Goal: Ask a question

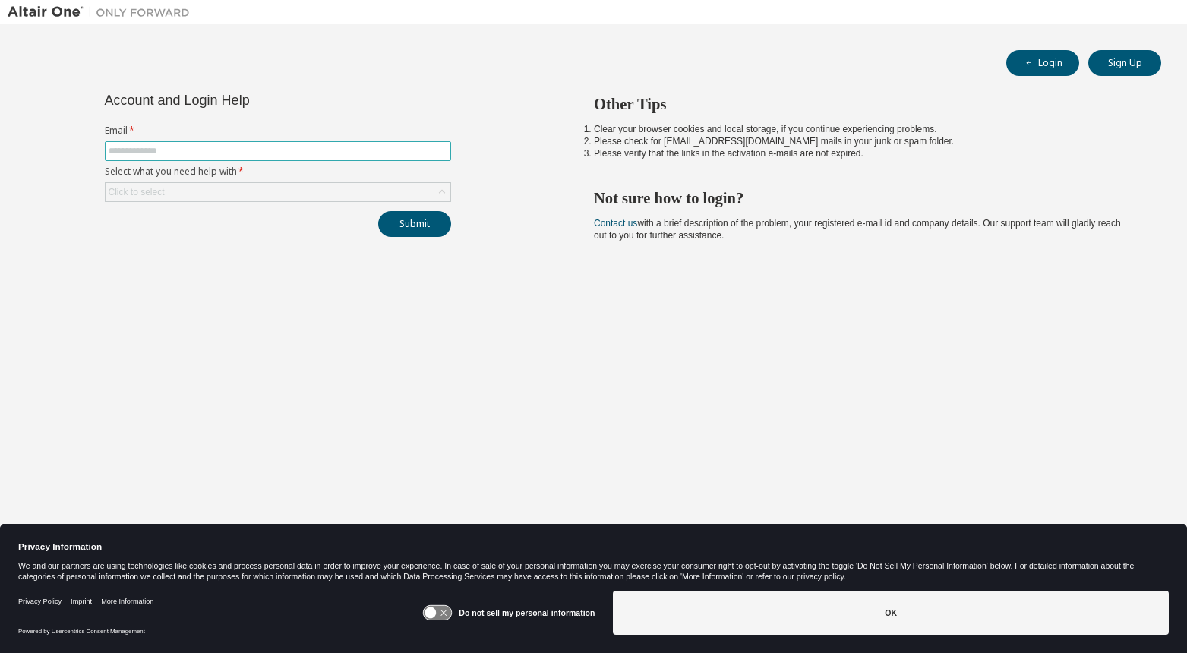
click at [248, 147] on input "text" at bounding box center [278, 151] width 339 height 12
type input "**********"
click at [232, 188] on div "Click to select" at bounding box center [278, 192] width 345 height 18
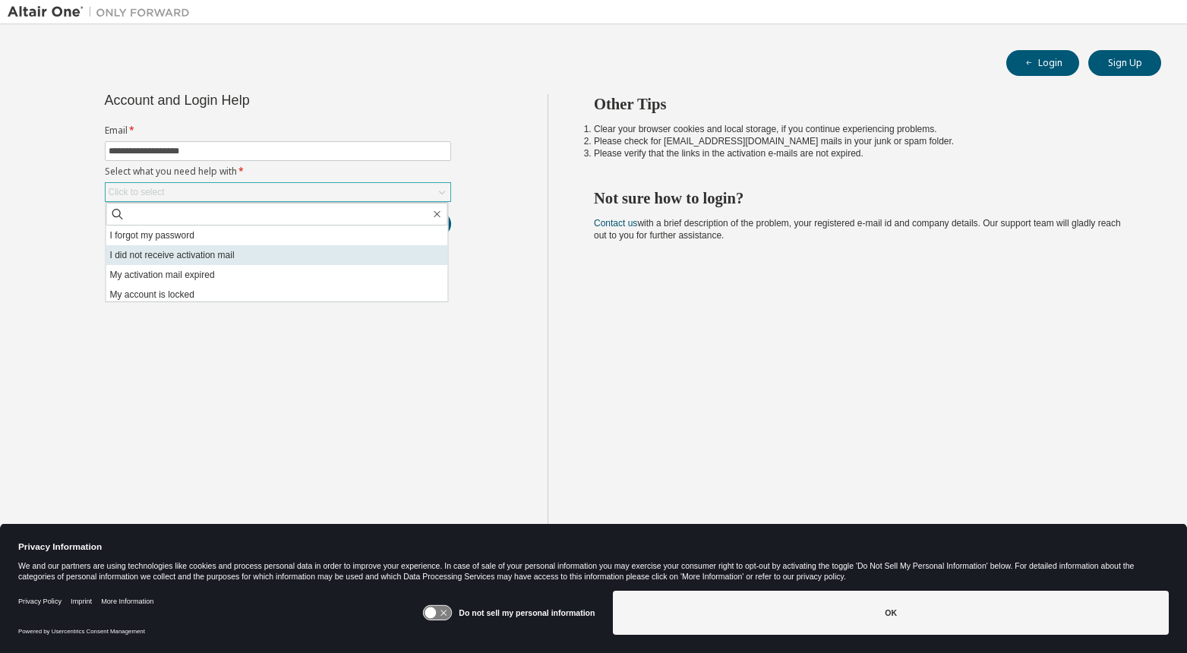
click at [213, 254] on li "I did not receive activation mail" at bounding box center [277, 255] width 342 height 20
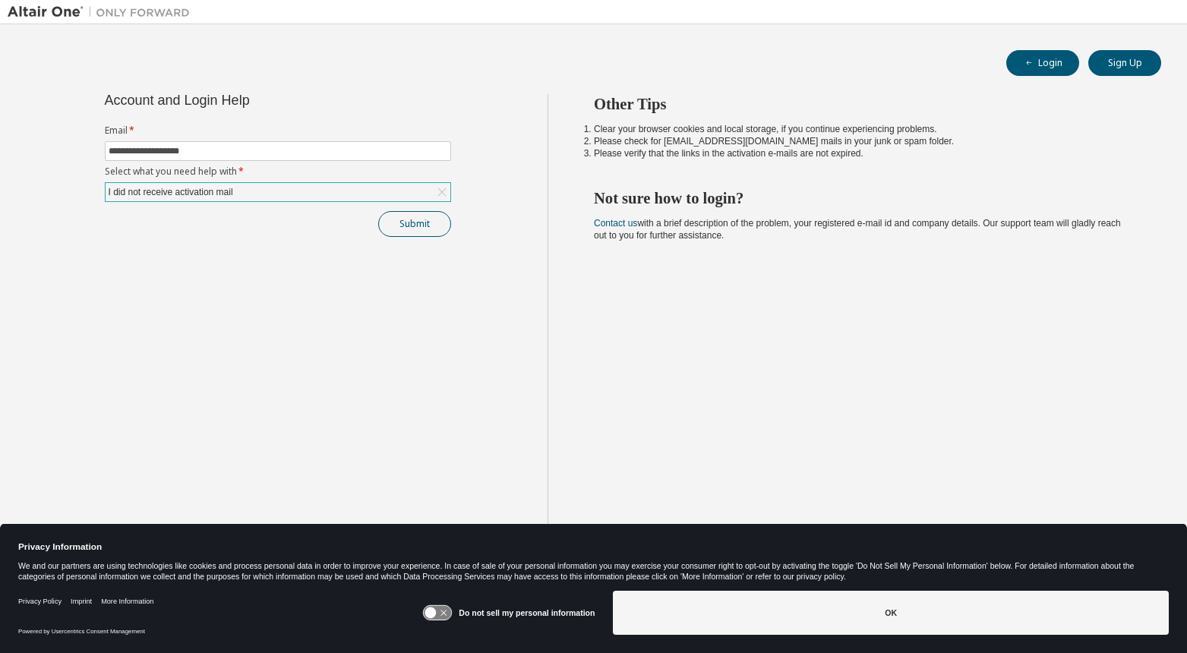
click at [409, 230] on button "Submit" at bounding box center [414, 224] width 73 height 26
click at [423, 223] on button "Submit" at bounding box center [414, 224] width 73 height 26
click at [408, 226] on button "Submit" at bounding box center [414, 224] width 73 height 26
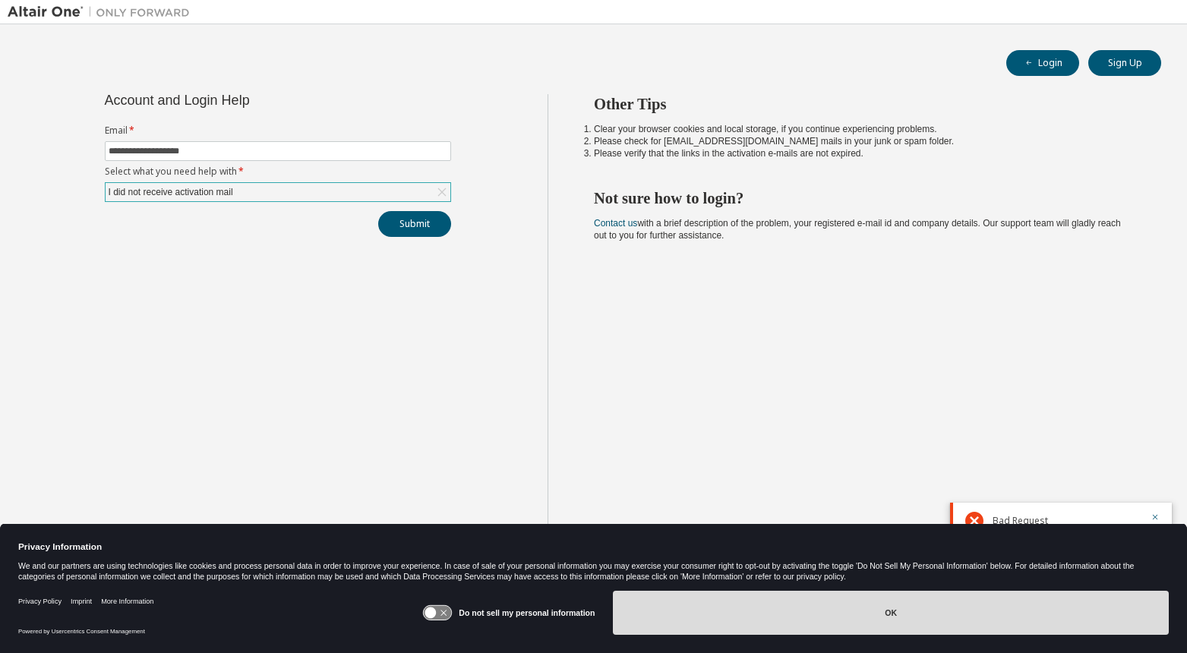
click at [768, 626] on button "OK" at bounding box center [891, 613] width 556 height 44
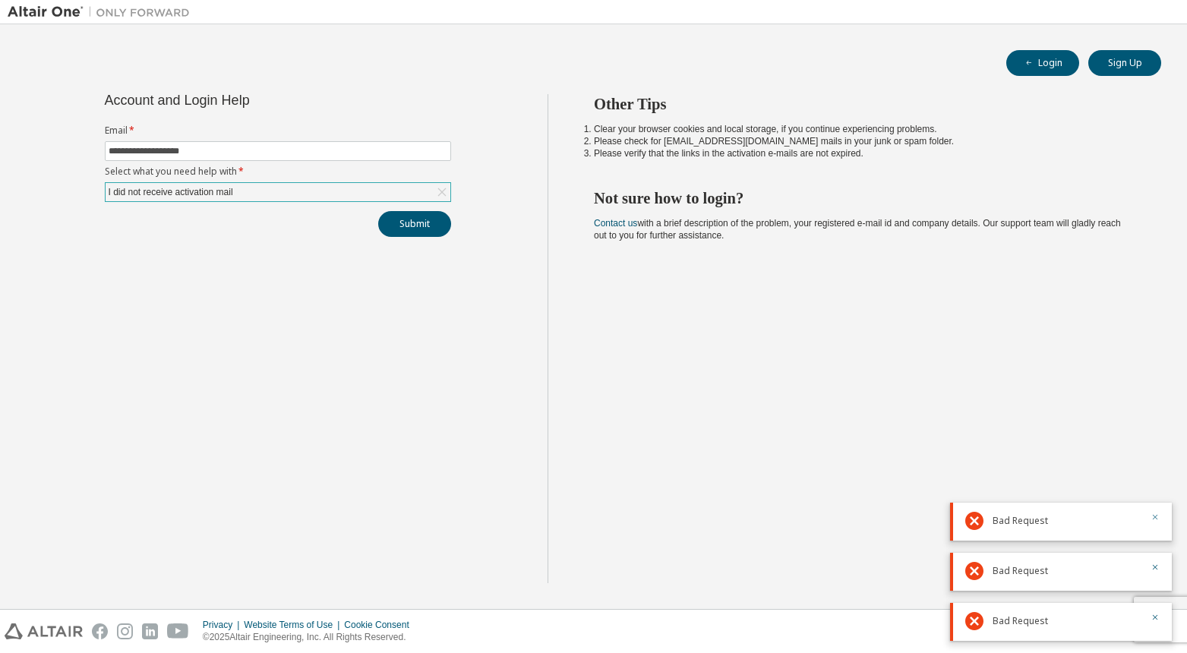
click at [1154, 516] on icon "button" at bounding box center [1154, 517] width 9 height 9
click at [1156, 563] on icon "button" at bounding box center [1154, 567] width 9 height 9
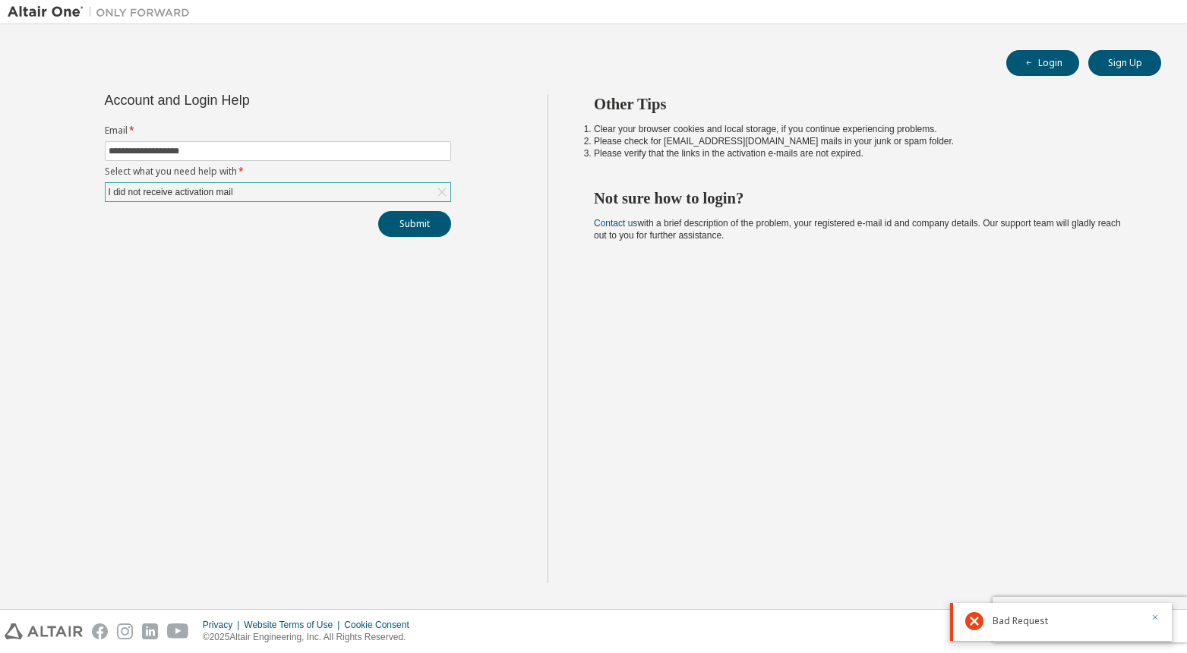
click at [1158, 620] on icon "button" at bounding box center [1154, 617] width 9 height 9
click at [411, 222] on button "Submit" at bounding box center [414, 224] width 73 height 26
click at [1155, 616] on icon "button" at bounding box center [1154, 617] width 9 height 9
click at [1135, 618] on div "Privacy Website Terms of Use Cookie Consent © 2025 Altair Engineering, Inc. All…" at bounding box center [593, 631] width 1187 height 43
click at [1071, 623] on div "Privacy Website Terms of Use Cookie Consent © 2025 Altair Engineering, Inc. All…" at bounding box center [593, 631] width 1187 height 43
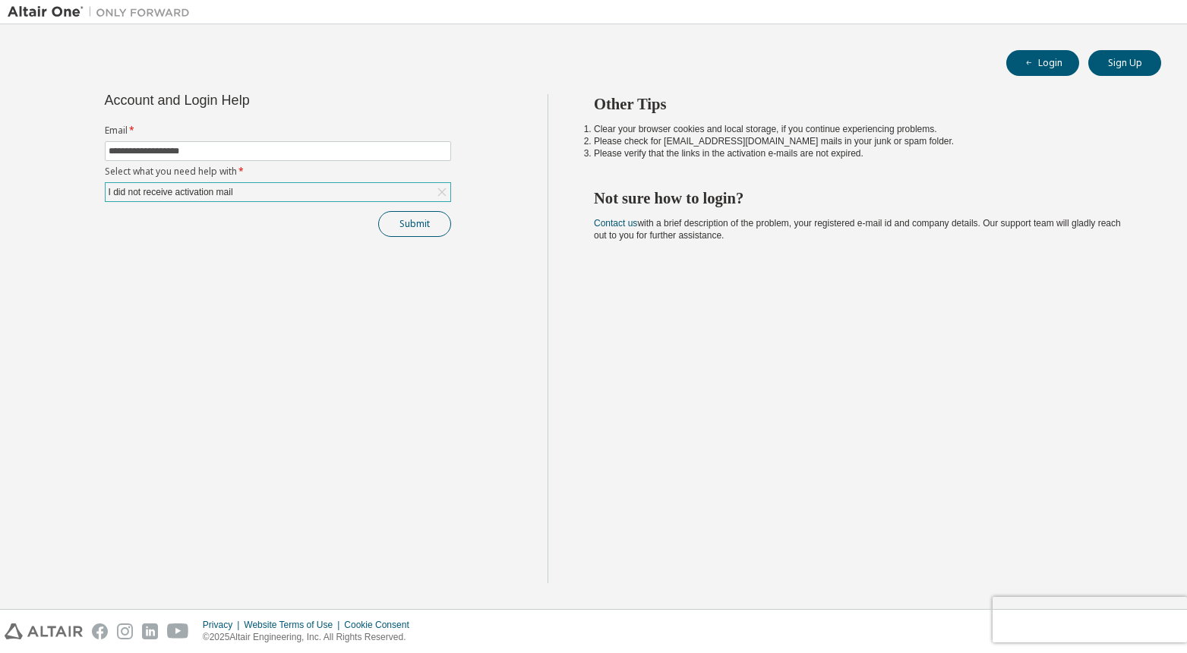
click at [398, 221] on button "Submit" at bounding box center [414, 224] width 73 height 26
click at [1156, 616] on icon "button" at bounding box center [1154, 617] width 9 height 9
click at [1046, 65] on button "Login" at bounding box center [1042, 63] width 73 height 26
